Goal: Information Seeking & Learning: Find specific fact

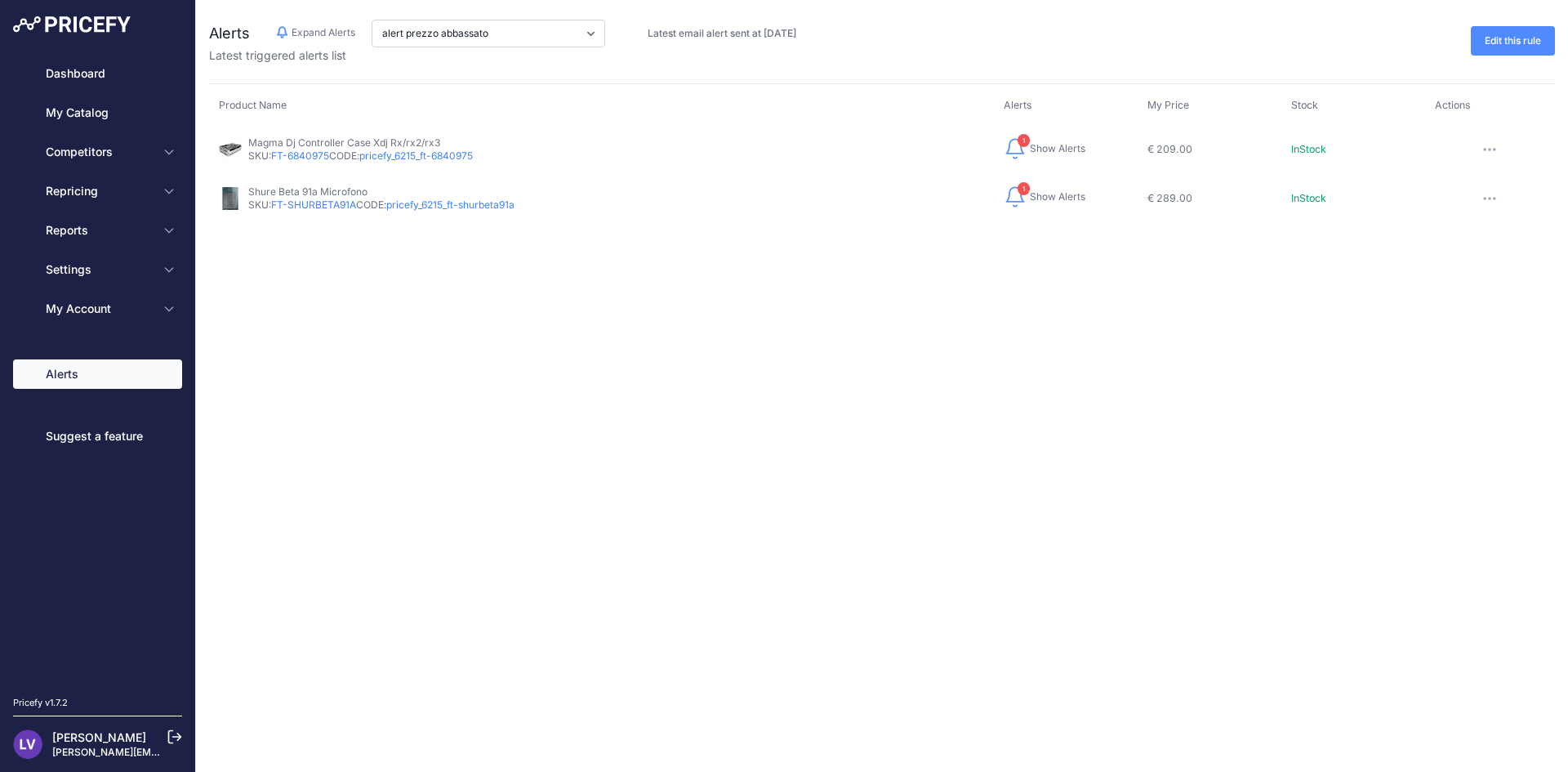
drag, startPoint x: 549, startPoint y: 366, endPoint x: 520, endPoint y: 331, distance: 45.5
click at [542, 361] on div "Close Alerts Hide Alerts Expand Alerts" at bounding box center [882, 386] width 1372 height 772
click at [417, 159] on link "pricefy_6215_ft-6840975" at bounding box center [416, 155] width 113 height 12
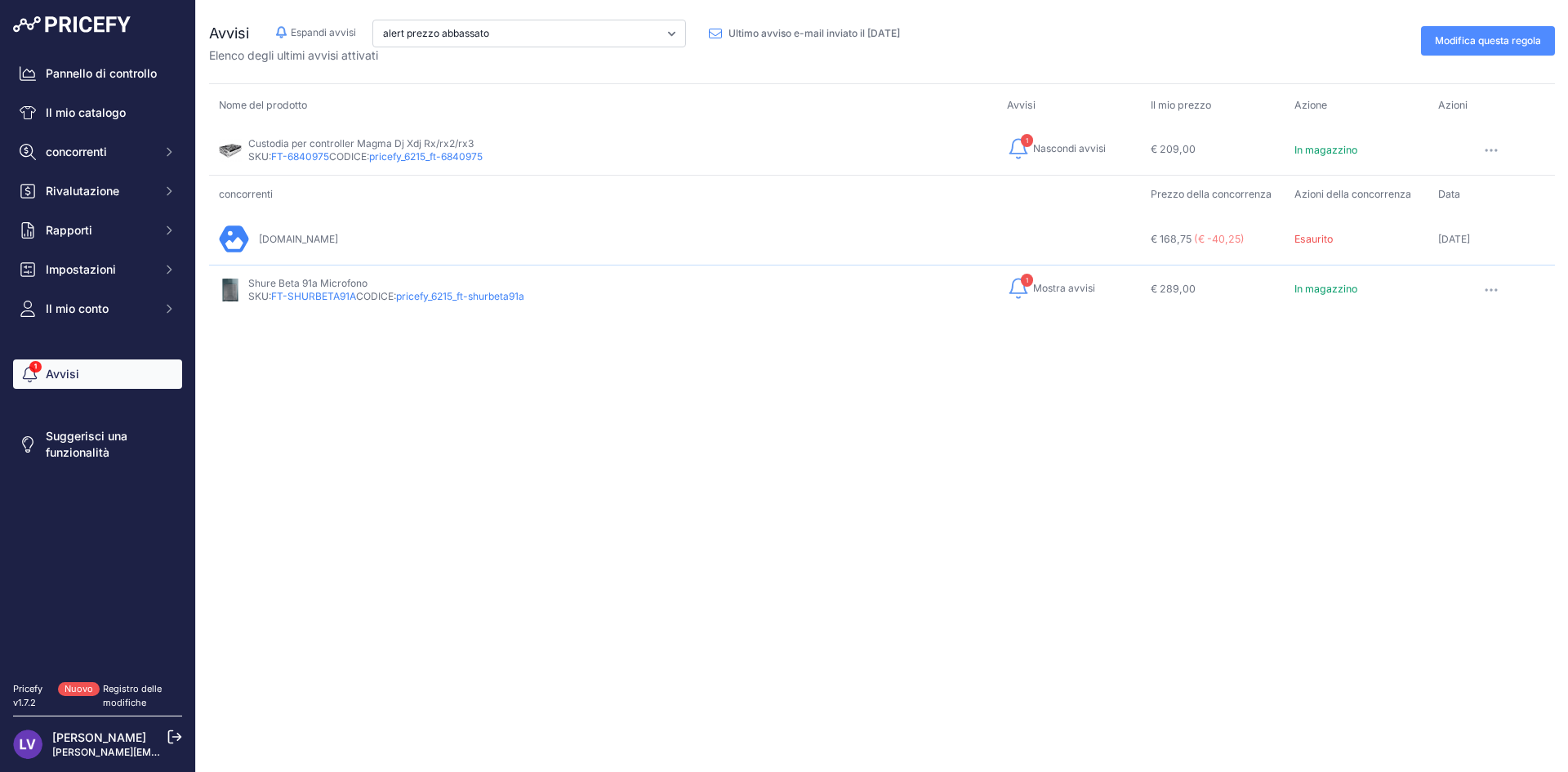
click at [517, 299] on font "pricefy_6215_ft-shurbeta91a" at bounding box center [460, 296] width 128 height 12
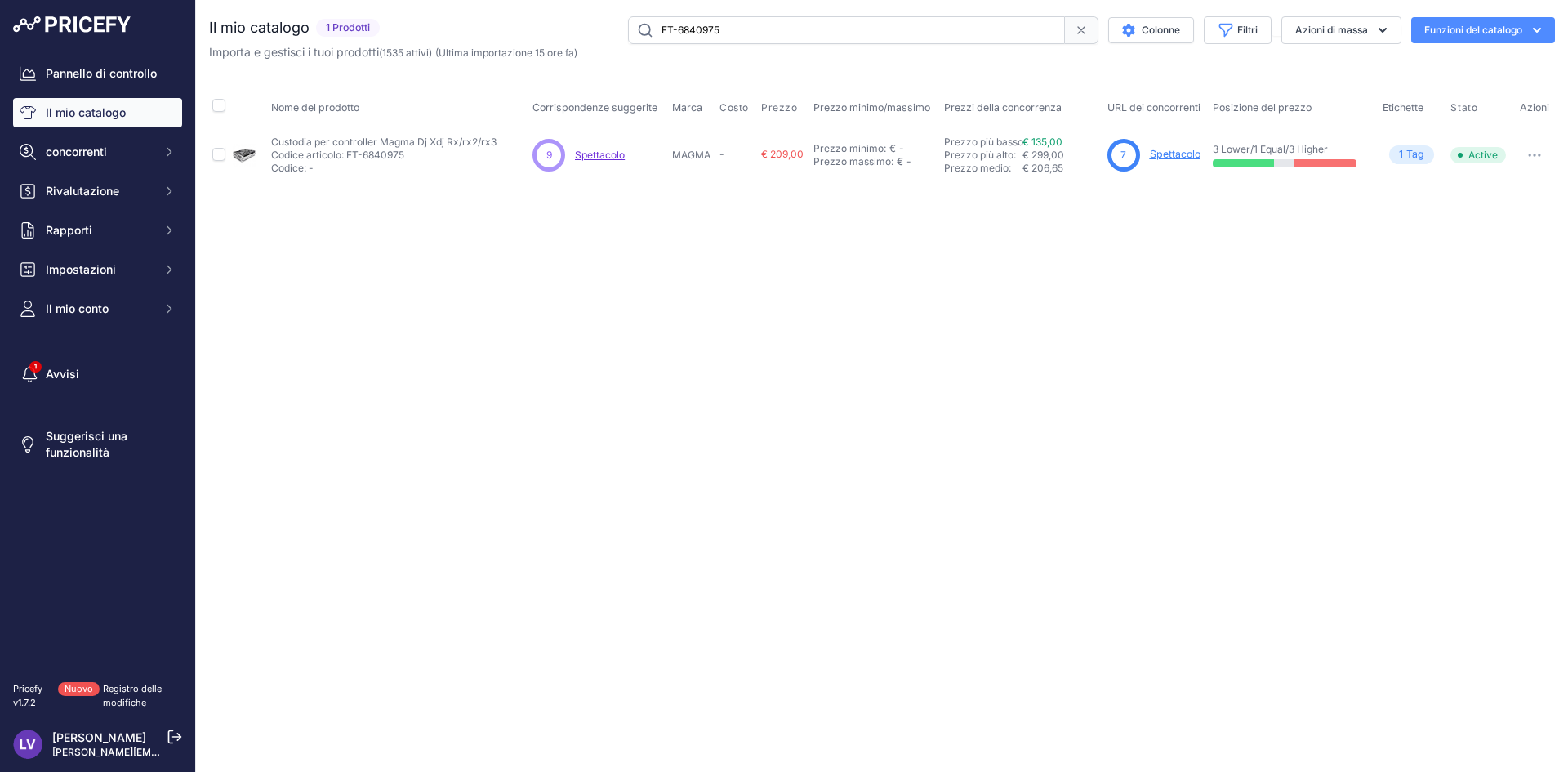
drag, startPoint x: 478, startPoint y: 341, endPoint x: 371, endPoint y: 264, distance: 131.8
click at [450, 336] on div "Close You are not connected to the internet." at bounding box center [882, 386] width 1372 height 772
drag, startPoint x: 1085, startPoint y: 388, endPoint x: 1069, endPoint y: 384, distance: 16.5
click at [1073, 384] on div "Vicino Non sei connesso a Internet." at bounding box center [882, 386] width 1372 height 772
click at [676, 338] on div "Vicino Non sei connesso a Internet." at bounding box center [882, 386] width 1372 height 772
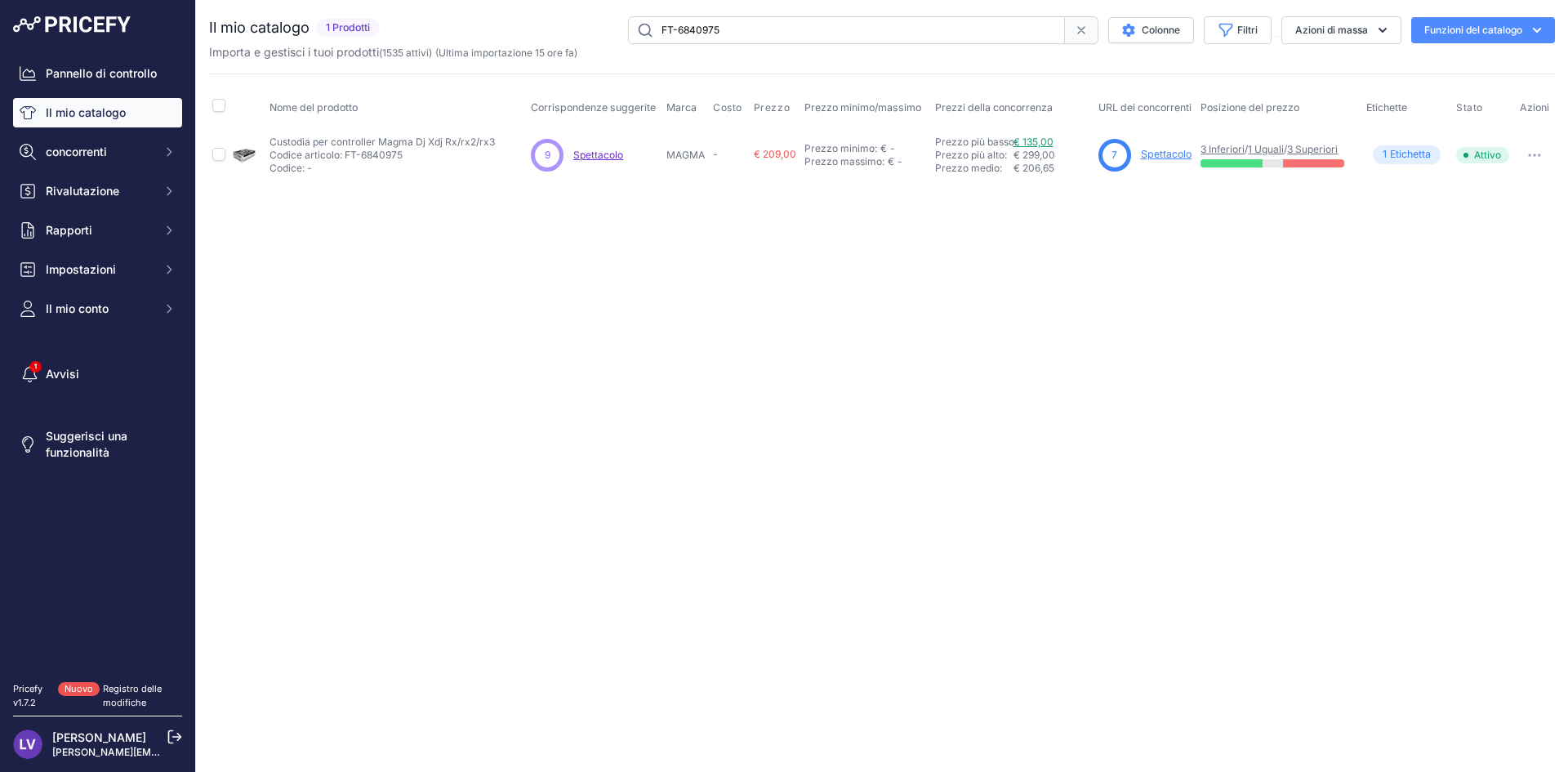
click at [1040, 141] on font "€ 135,00" at bounding box center [1033, 141] width 40 height 12
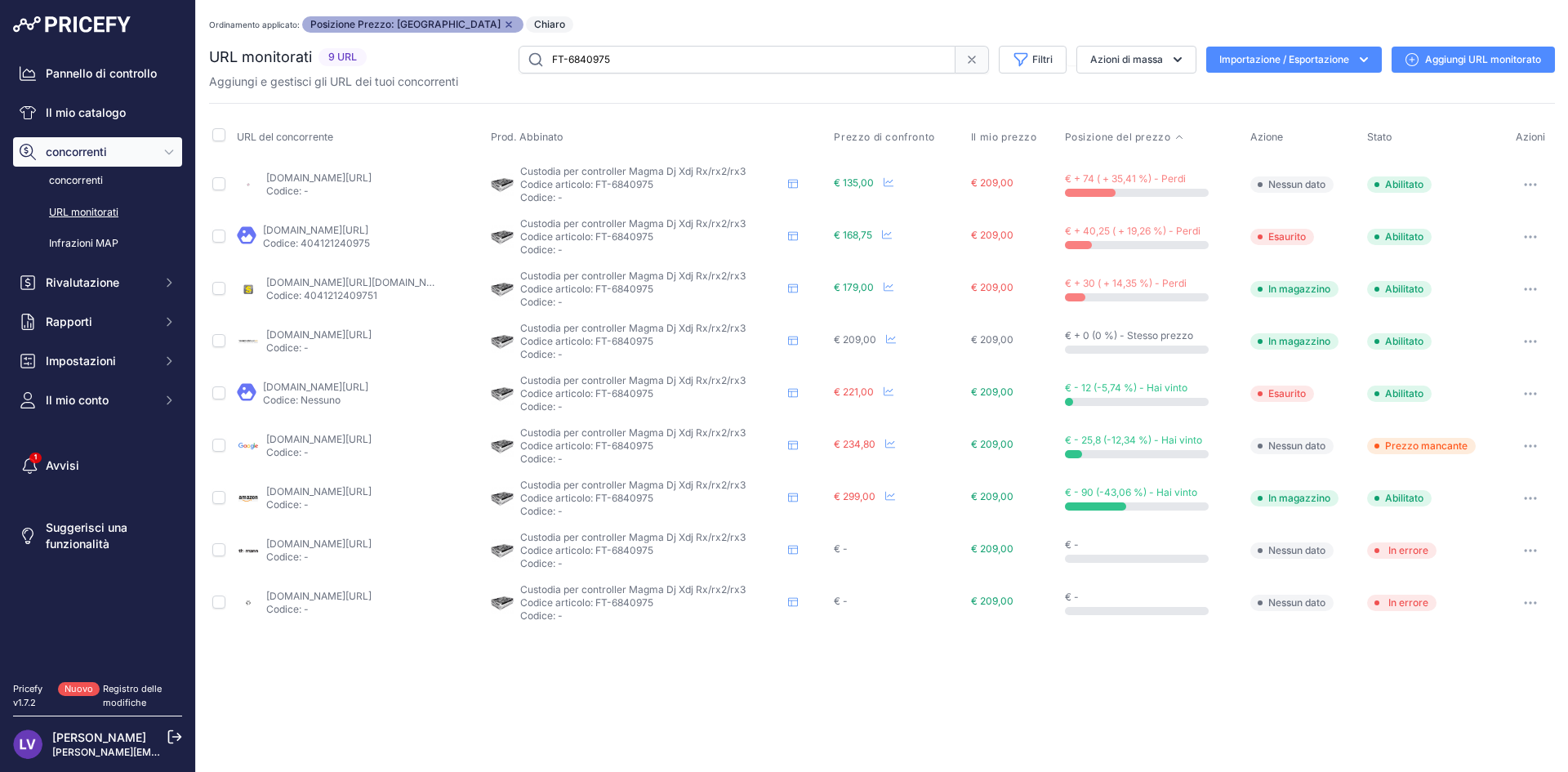
click at [358, 181] on font "musiclife.it/ctrl-case-xdj-rxrx2rx3?prirule_jdsnikfkfjsd=6215" at bounding box center [319, 177] width 105 height 12
click at [351, 235] on font "piazzostrumenti.it/flight-case-e-borse-dj/25820-magma-dj-controller-case-xdj-rx…" at bounding box center [315, 229] width 105 height 12
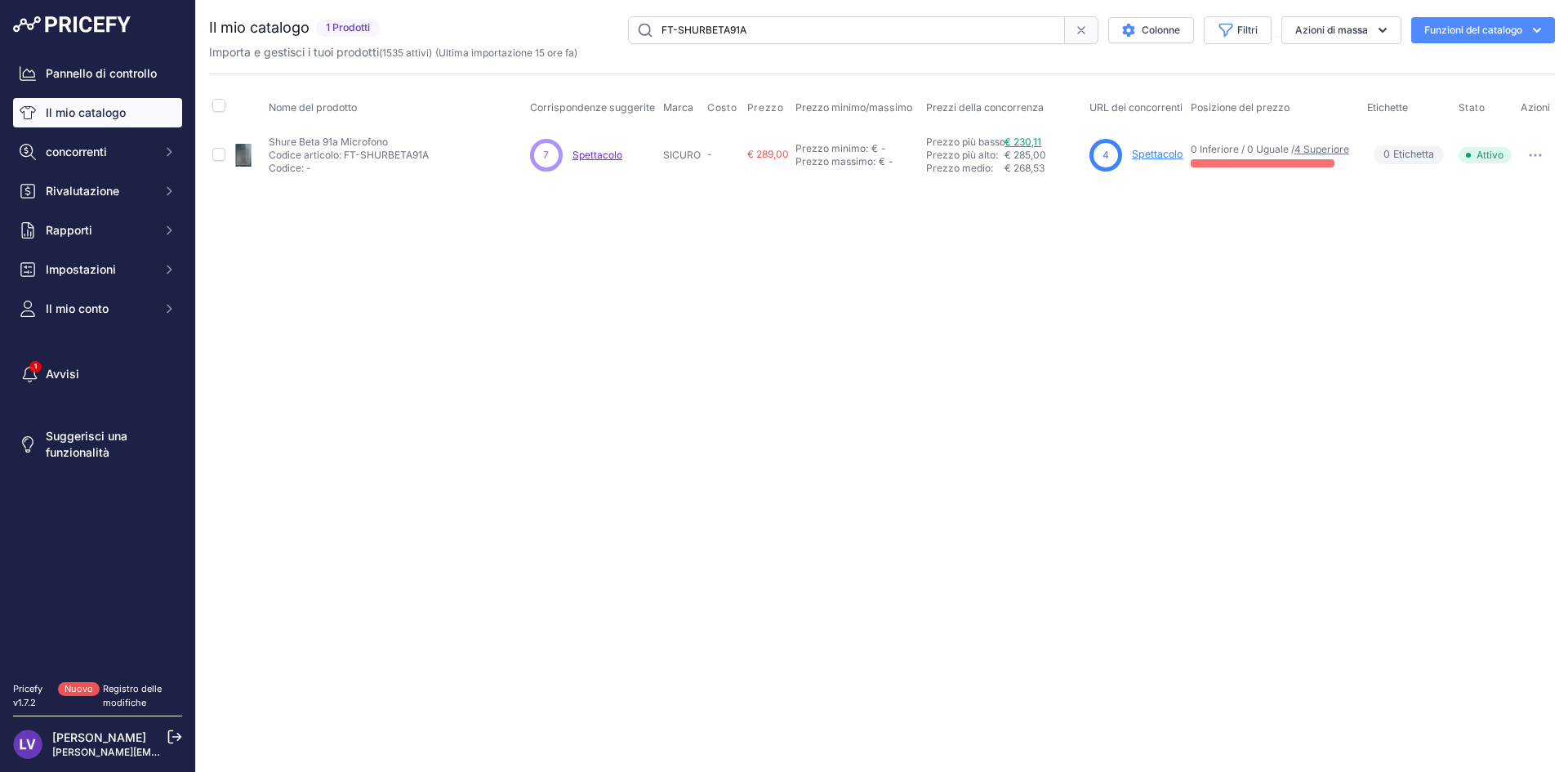
drag, startPoint x: 1017, startPoint y: 148, endPoint x: 1022, endPoint y: 141, distance: 8.6
click at [1017, 147] on div "Prezzo più basso: Click here to see from which matched product this price comes…" at bounding box center [1005, 155] width 157 height 39
click at [1021, 141] on font "€ 230,11" at bounding box center [1023, 141] width 37 height 12
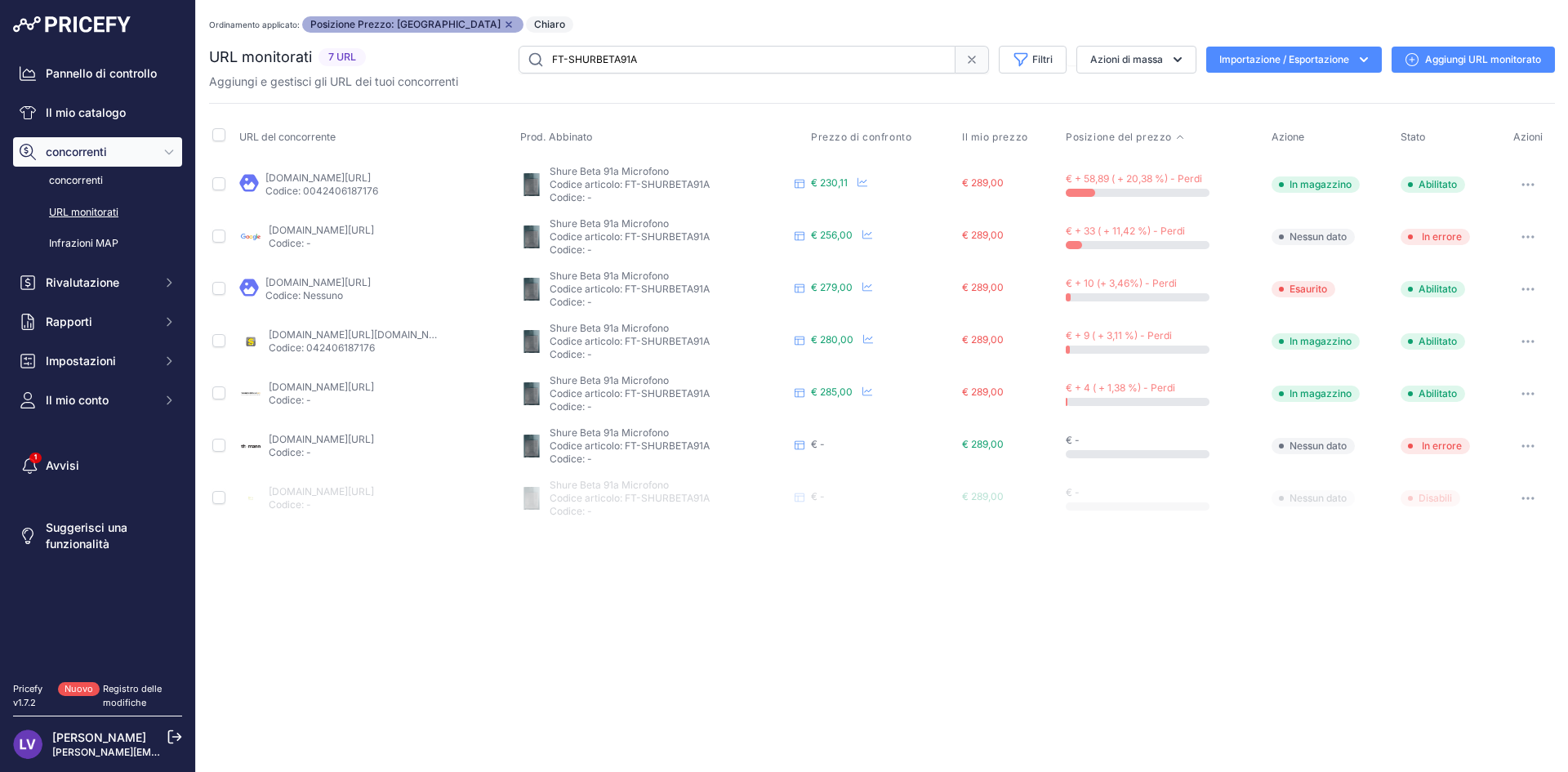
drag, startPoint x: 764, startPoint y: 620, endPoint x: 777, endPoint y: 598, distance: 25.6
click at [764, 617] on div "Close You are not connected to the internet. Ordinamento applicato: Posizione P…" at bounding box center [882, 386] width 1372 height 772
click at [835, 288] on font "€ 279,00" at bounding box center [832, 287] width 42 height 12
click at [361, 280] on font "shop.merula.com/microfoni-per-batteria/669-beta91a.html?prirule_jdsnikfkfjsd=62…" at bounding box center [318, 281] width 105 height 12
drag, startPoint x: 643, startPoint y: 183, endPoint x: 709, endPoint y: 183, distance: 66.0
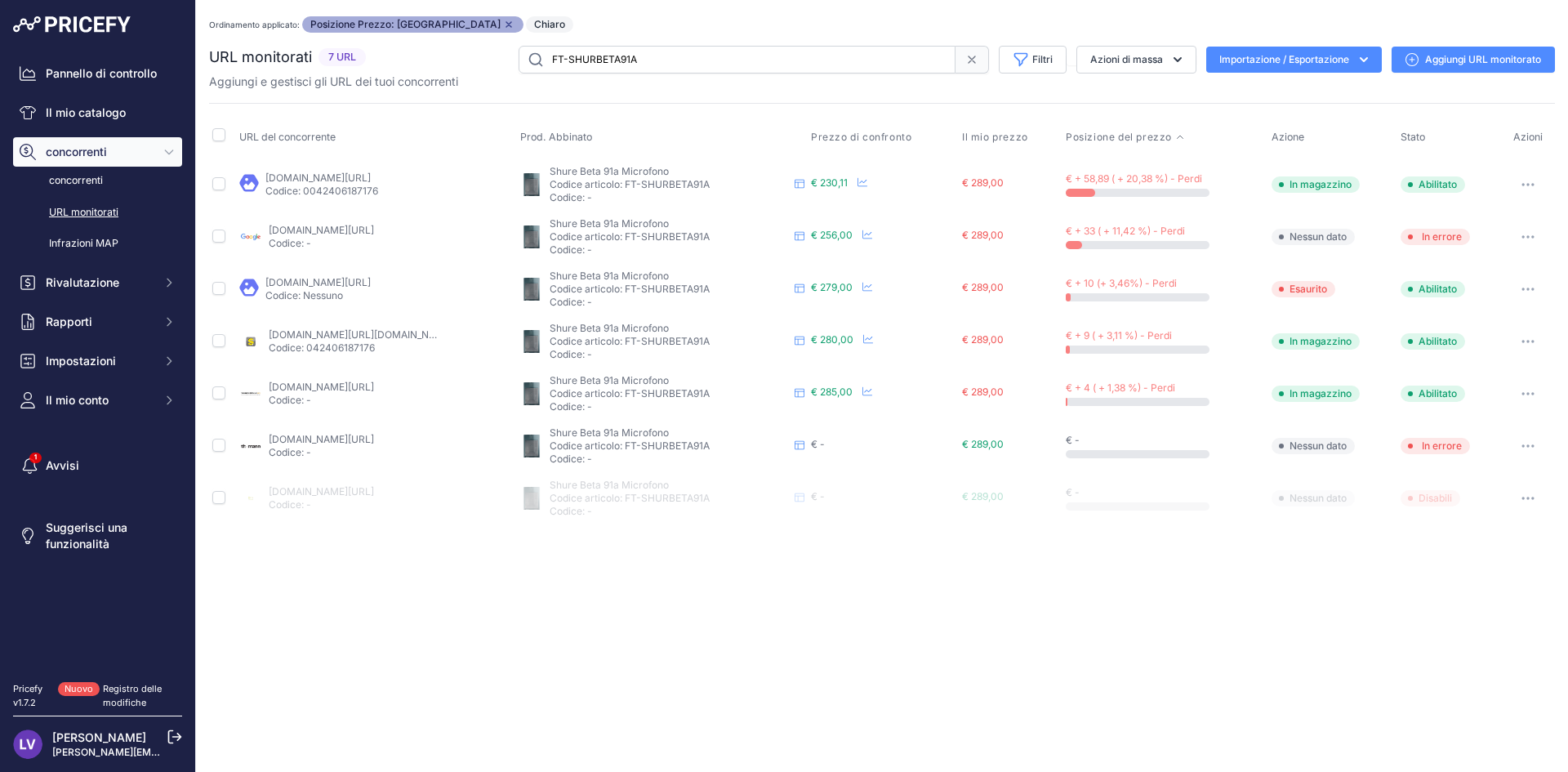
click at [709, 183] on font "Codice articolo: FT-SHURBETA91A" at bounding box center [629, 183] width 160 height 12
copy font "SHURBETA91A"
drag, startPoint x: 734, startPoint y: 610, endPoint x: 723, endPoint y: 523, distance: 87.7
click at [728, 555] on div "Close You are not connected to the internet. Ordinamento applicato: Posizione P…" at bounding box center [882, 386] width 1372 height 772
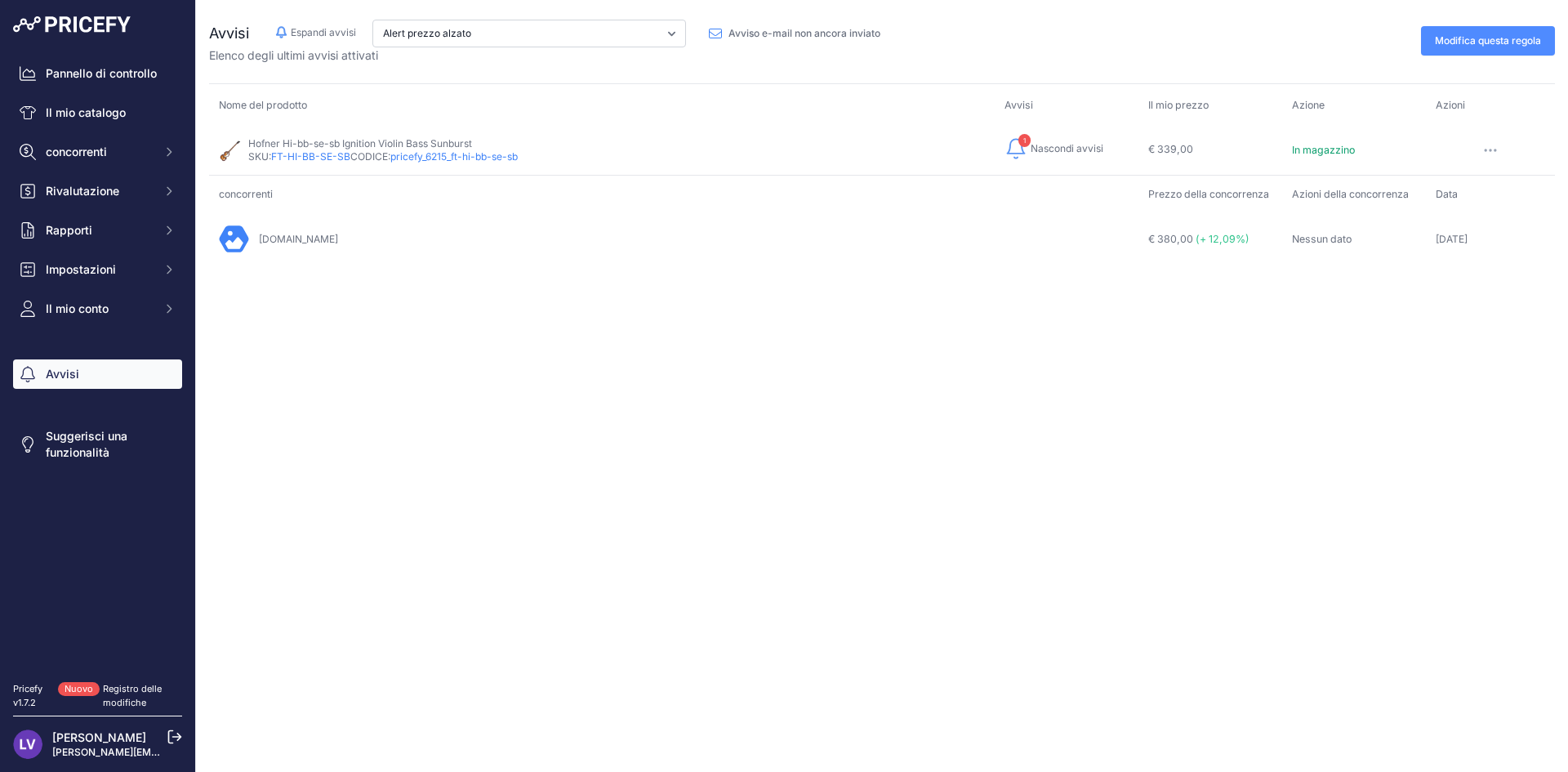
click at [458, 159] on font "pricefy_6215_ft-hi-bb-se-sb" at bounding box center [455, 156] width 128 height 12
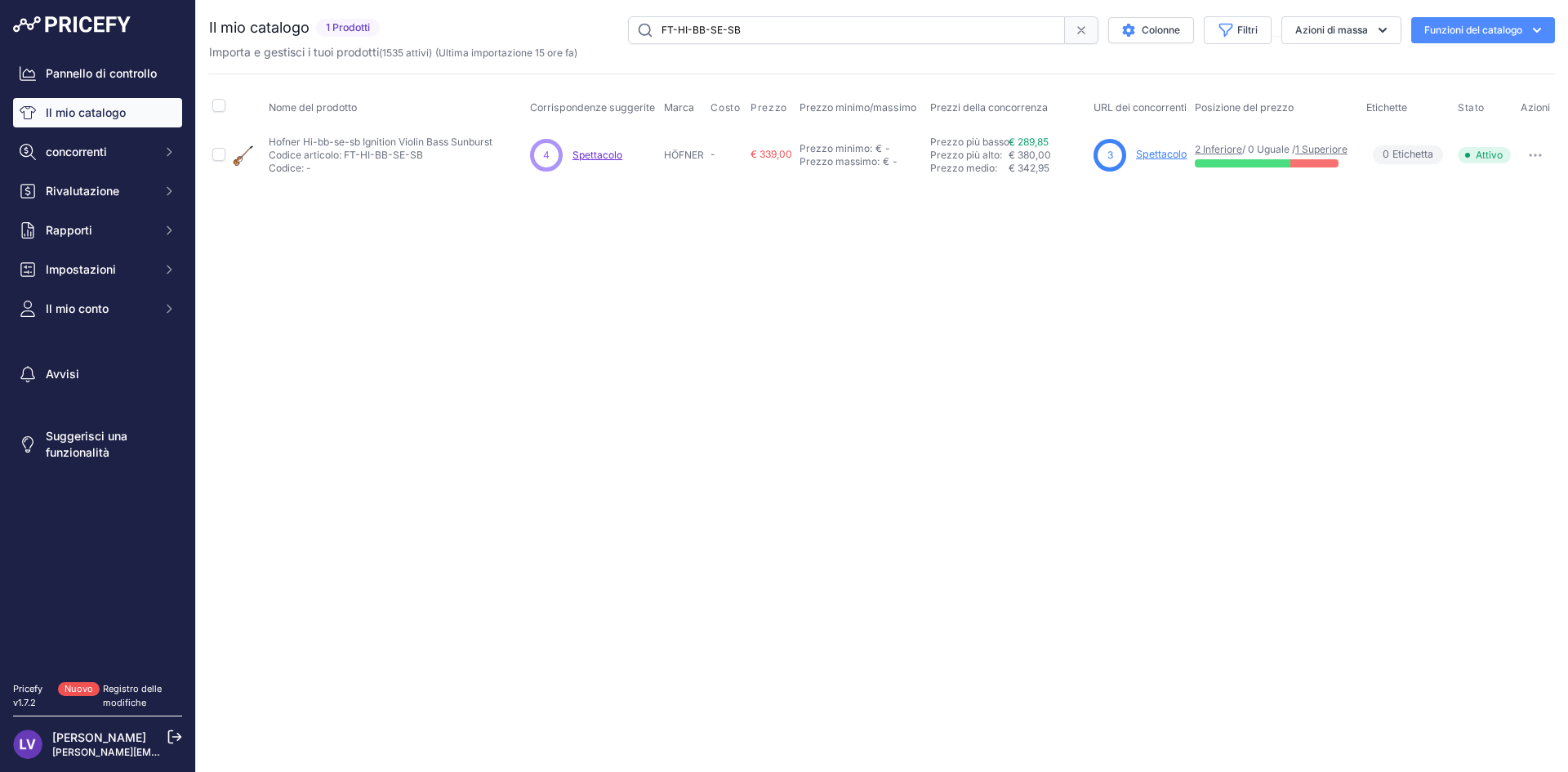
drag, startPoint x: 741, startPoint y: 470, endPoint x: 1009, endPoint y: 370, distance: 286.0
click at [755, 465] on div "Vicino Non sei connesso a Internet." at bounding box center [882, 386] width 1372 height 772
click at [1025, 144] on font "€ 289,85" at bounding box center [1029, 141] width 40 height 12
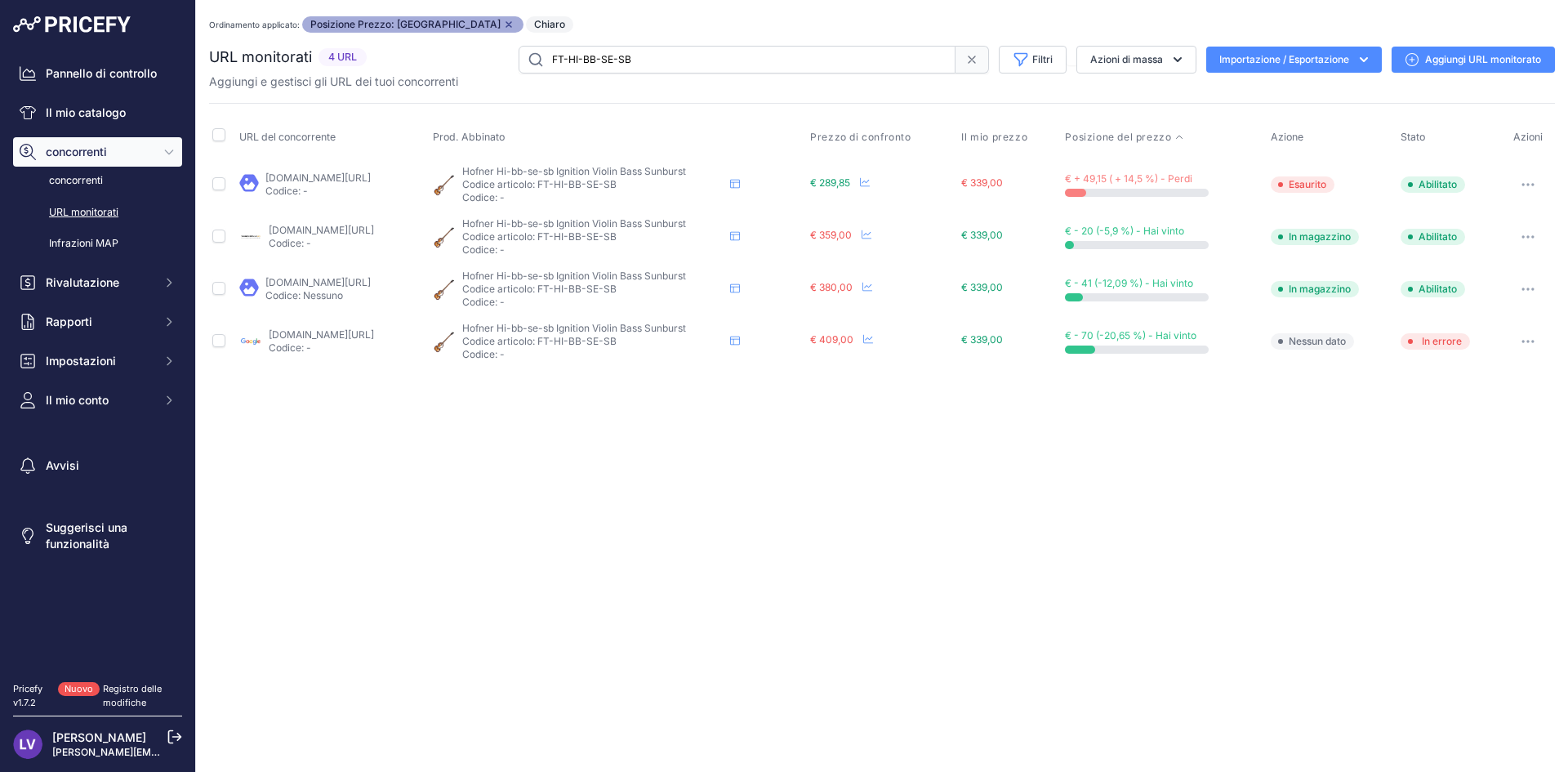
click at [756, 497] on div "Vicino Non sei connesso a Internet. Ordinamento applicato: Posizione Prezzo: AZ…" at bounding box center [882, 386] width 1372 height 772
click at [1003, 183] on font "€ 339,00" at bounding box center [982, 182] width 42 height 12
click at [353, 229] on font "[DOMAIN_NAME][URL]" at bounding box center [320, 229] width 105 height 12
drag, startPoint x: 780, startPoint y: 569, endPoint x: 803, endPoint y: 584, distance: 27.5
click at [779, 570] on div "Vicino Non sei connesso a Internet. Ordinamento applicato: Posizione Prezzo: AZ…" at bounding box center [882, 386] width 1372 height 772
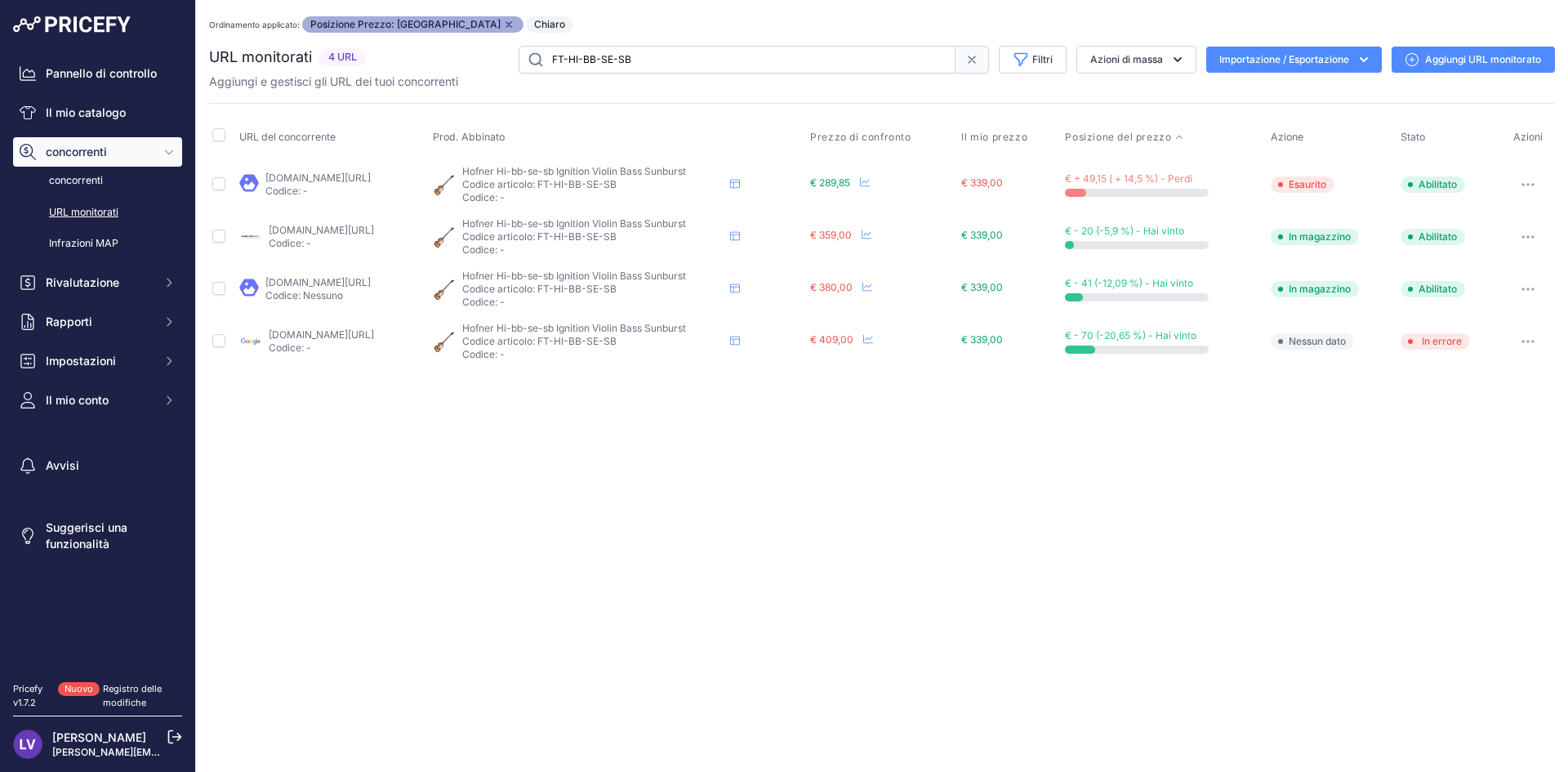
drag, startPoint x: 623, startPoint y: 235, endPoint x: 691, endPoint y: 237, distance: 68.0
click at [691, 237] on p "Codice articolo: FT-HI-BB-SE-SB" at bounding box center [592, 236] width 261 height 13
copy font "HI-BB-SE-SB"
drag, startPoint x: 531, startPoint y: 169, endPoint x: 758, endPoint y: 174, distance: 227.1
click at [724, 174] on p "Hofner Hi-bb-se-sb Ignition Violin Bass Sunburst" at bounding box center [592, 172] width 261 height 13
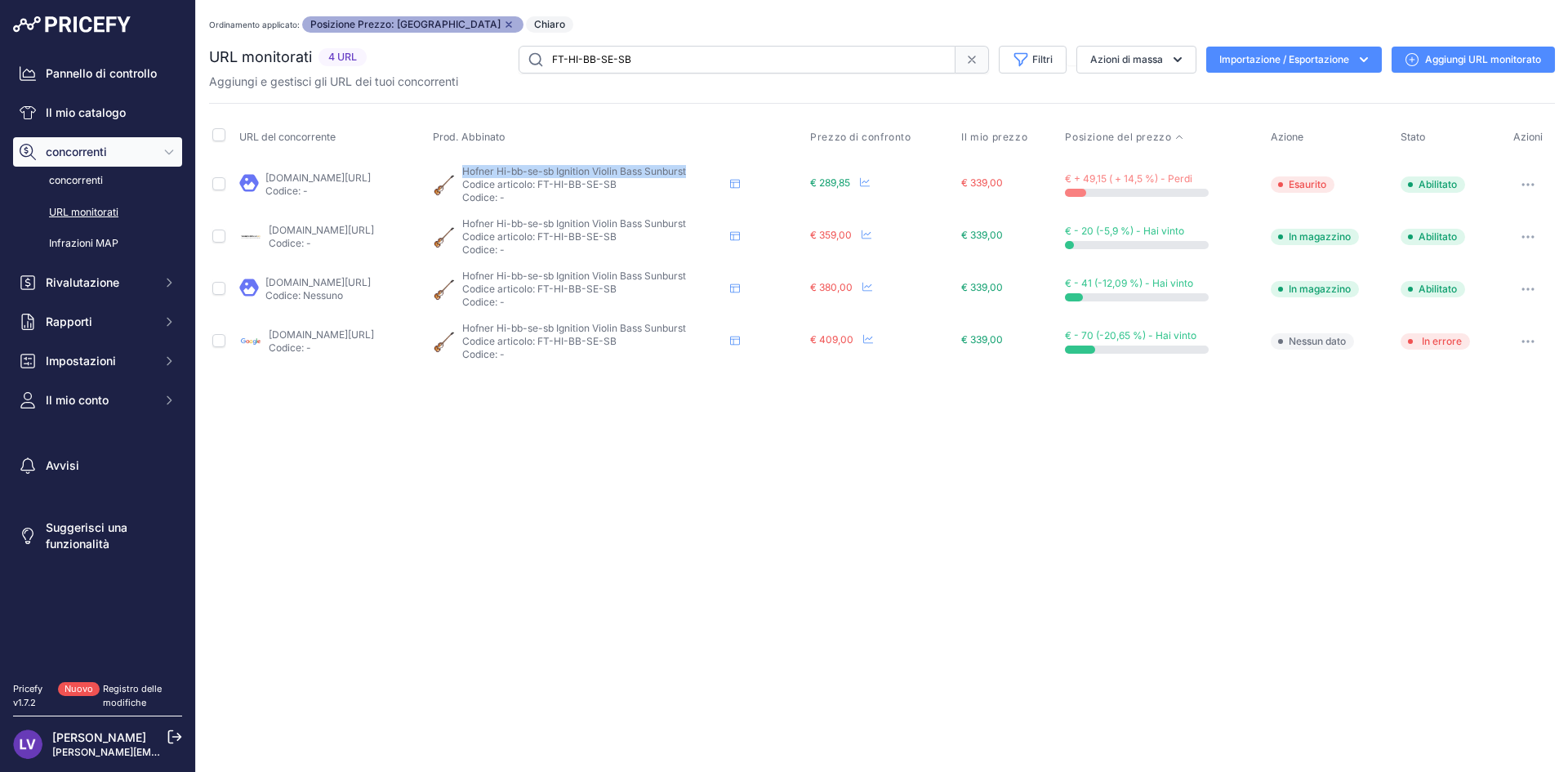
copy font "Hofner Hi-bb-se-sb Ignition Violin Bass Sunburst"
